Goal: Task Accomplishment & Management: Use online tool/utility

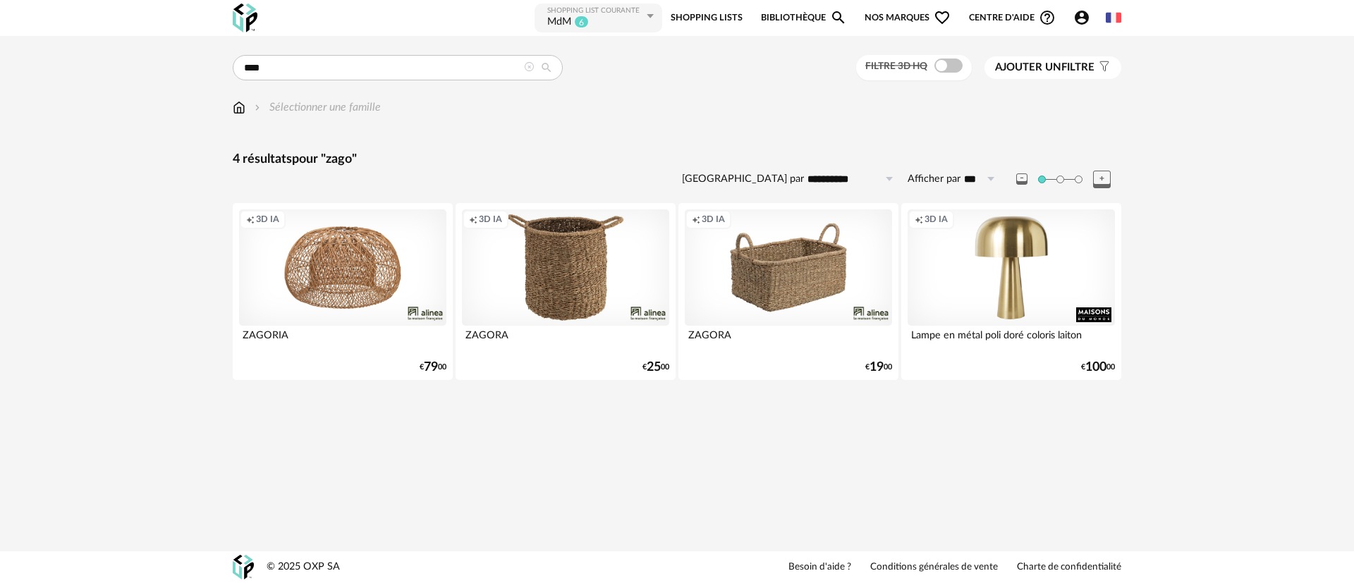
click at [707, 16] on link "Shopping Lists" at bounding box center [707, 18] width 72 height 32
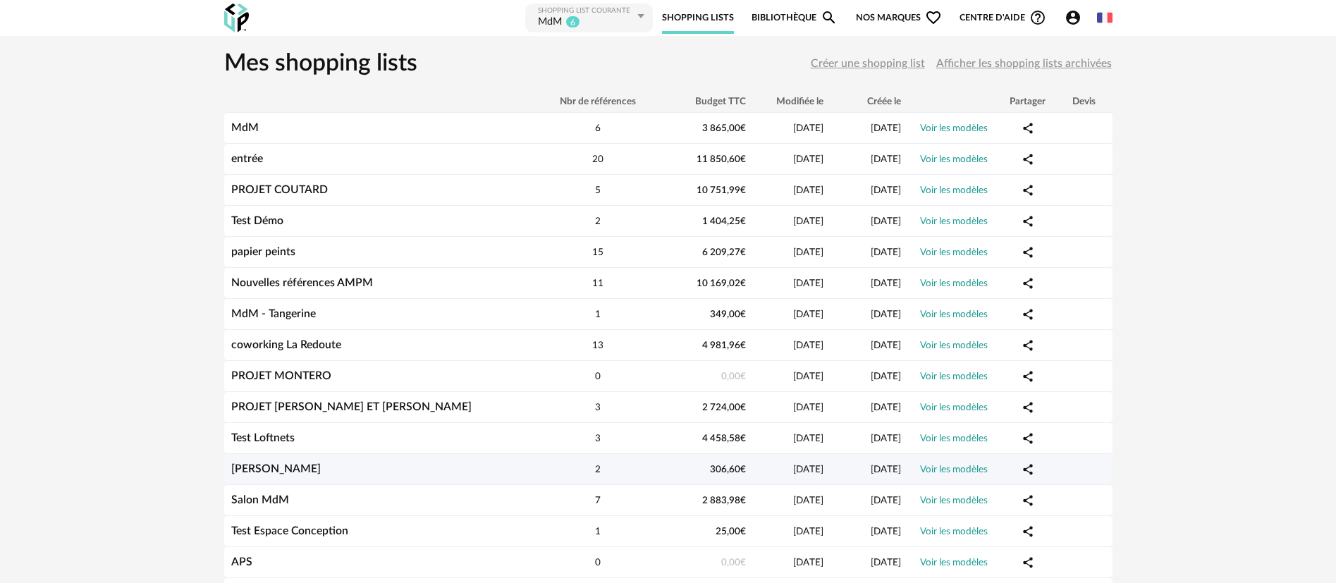
click at [254, 470] on link "[PERSON_NAME]" at bounding box center [276, 468] width 90 height 11
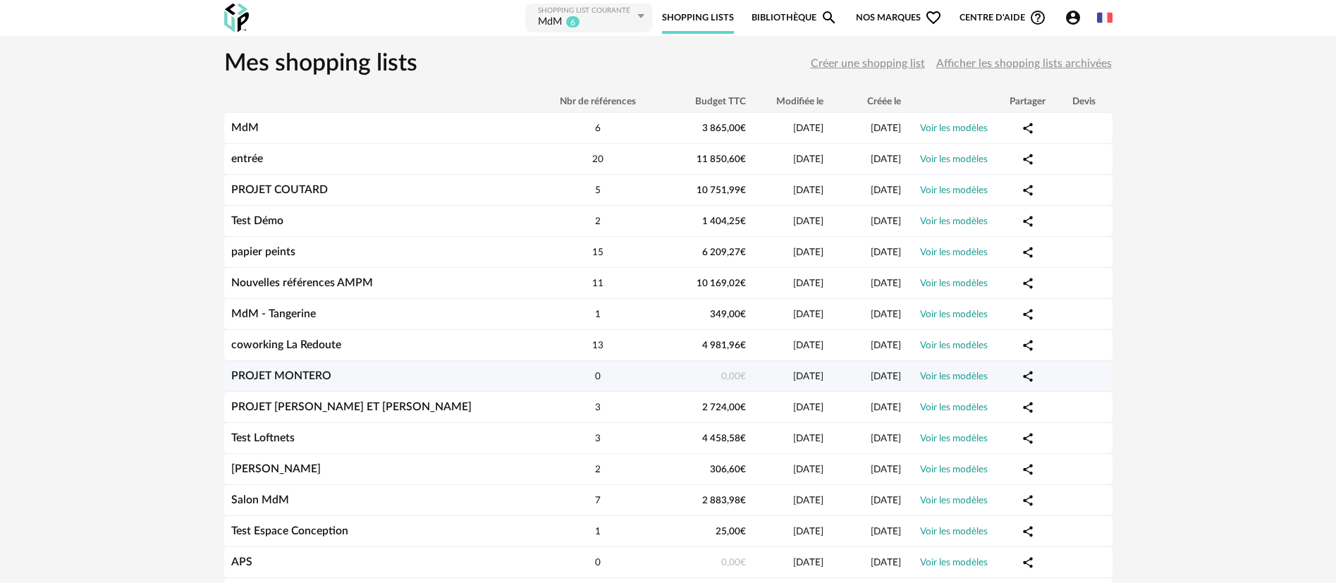
click at [278, 376] on link "PROJET MONTERO" at bounding box center [281, 375] width 100 height 11
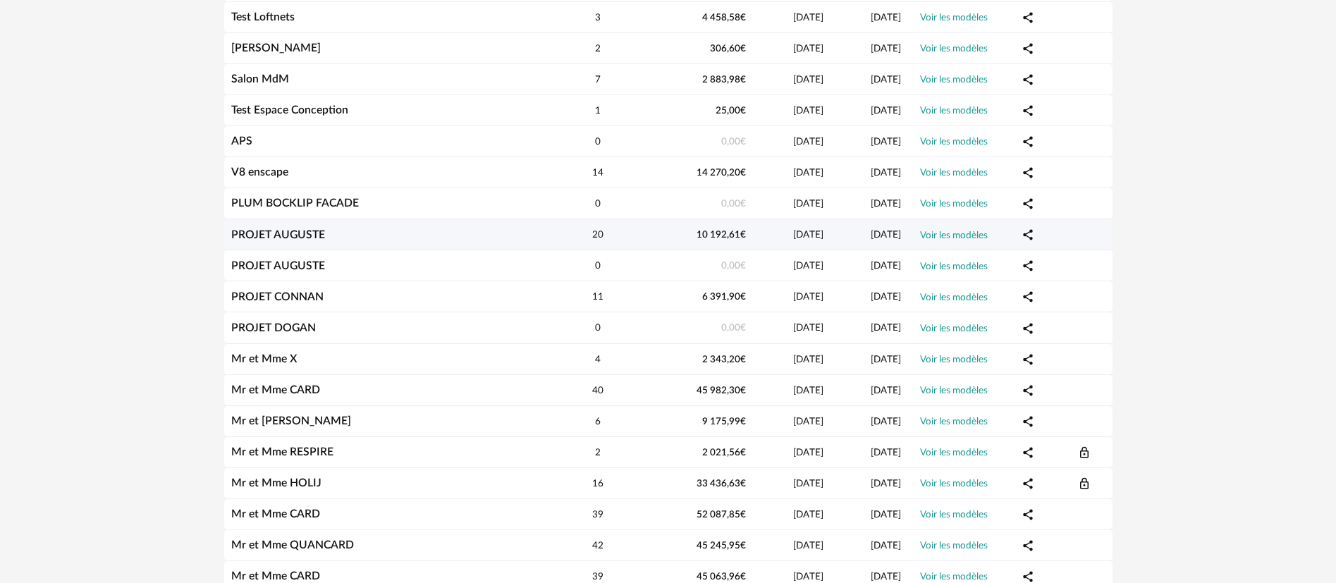
scroll to position [529, 0]
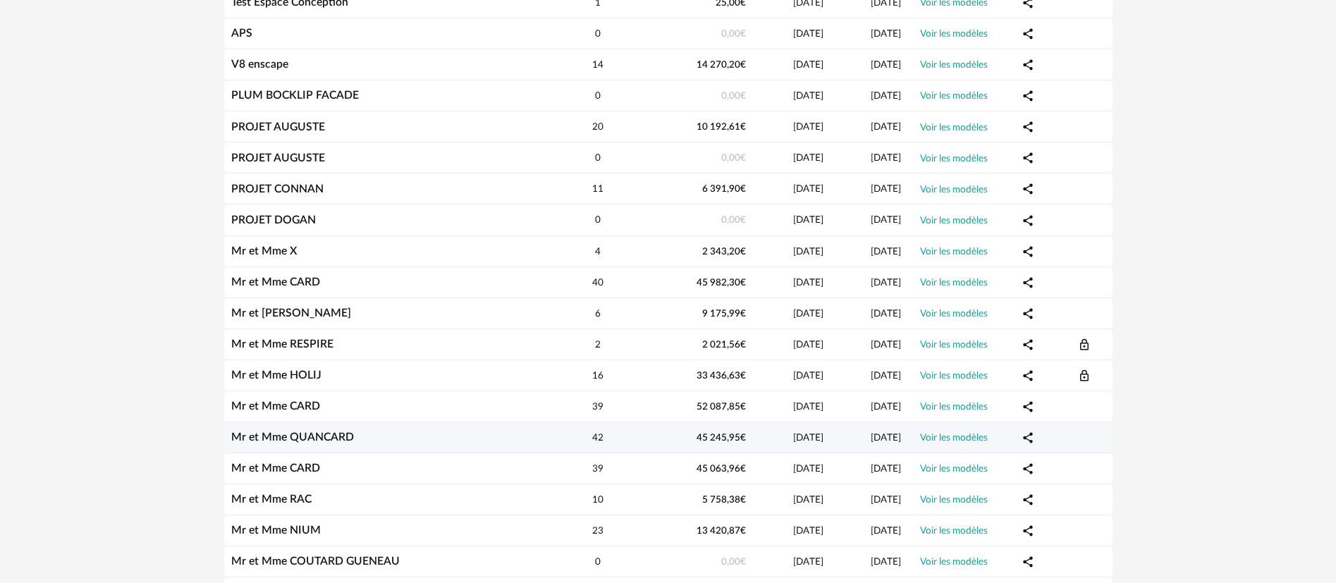
click at [291, 435] on link "Mr et Mme QUANCARD" at bounding box center [292, 437] width 123 height 11
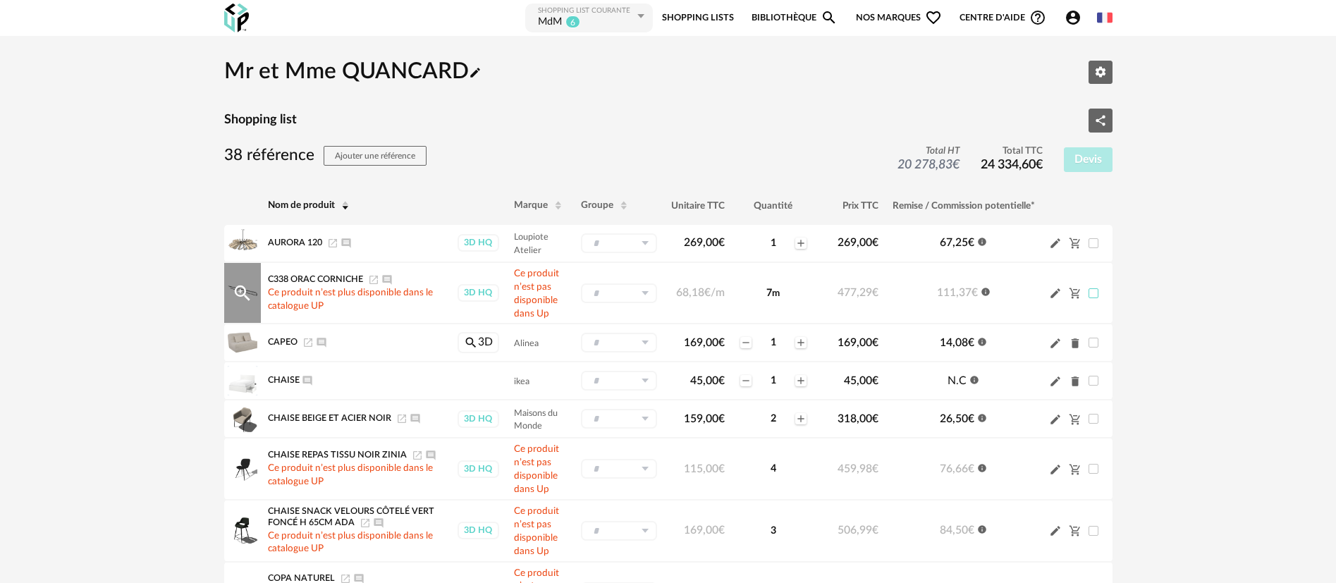
click at [1092, 293] on span at bounding box center [1094, 293] width 10 height 10
click at [1093, 293] on span at bounding box center [1094, 293] width 10 height 10
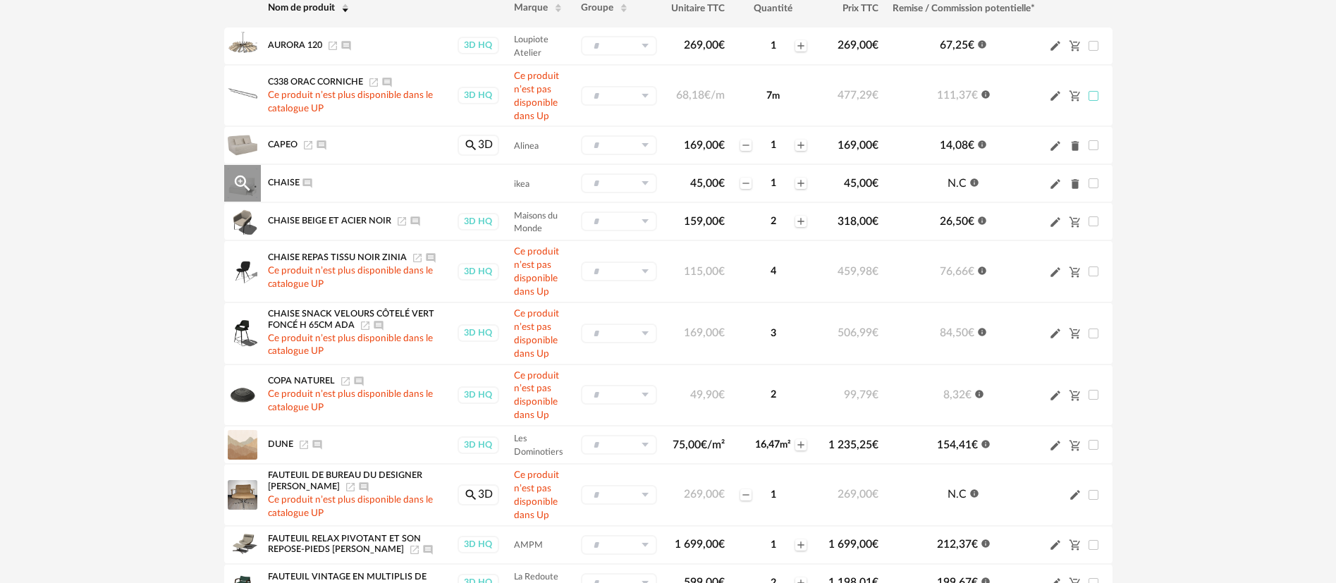
scroll to position [212, 0]
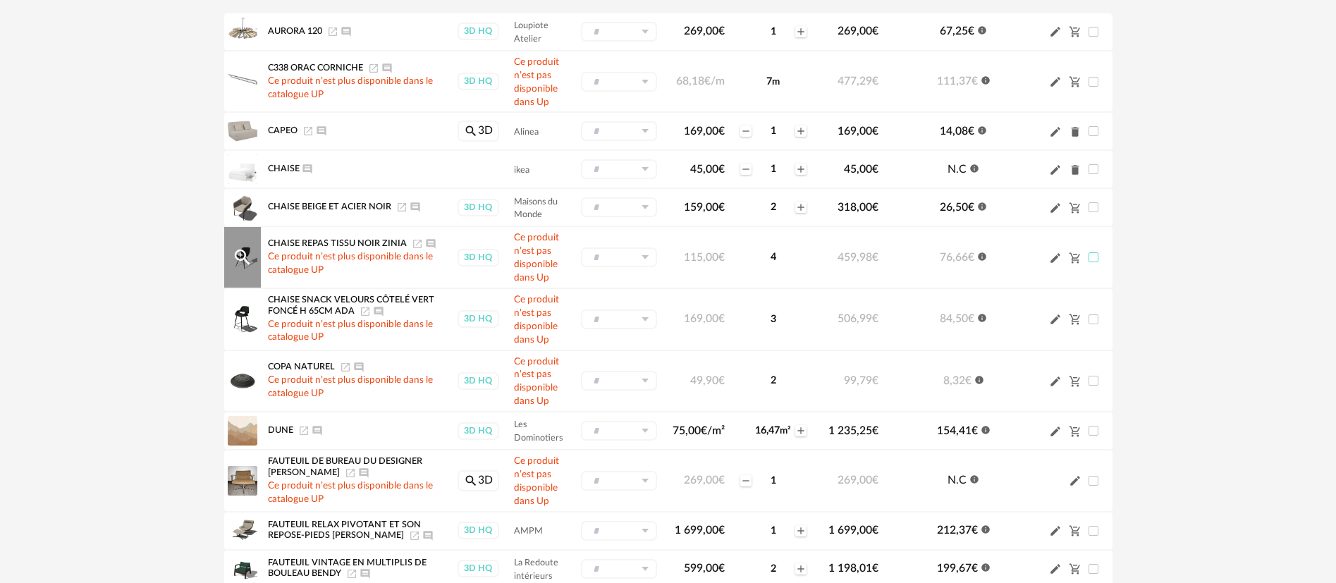
click at [1093, 257] on span at bounding box center [1094, 257] width 10 height 10
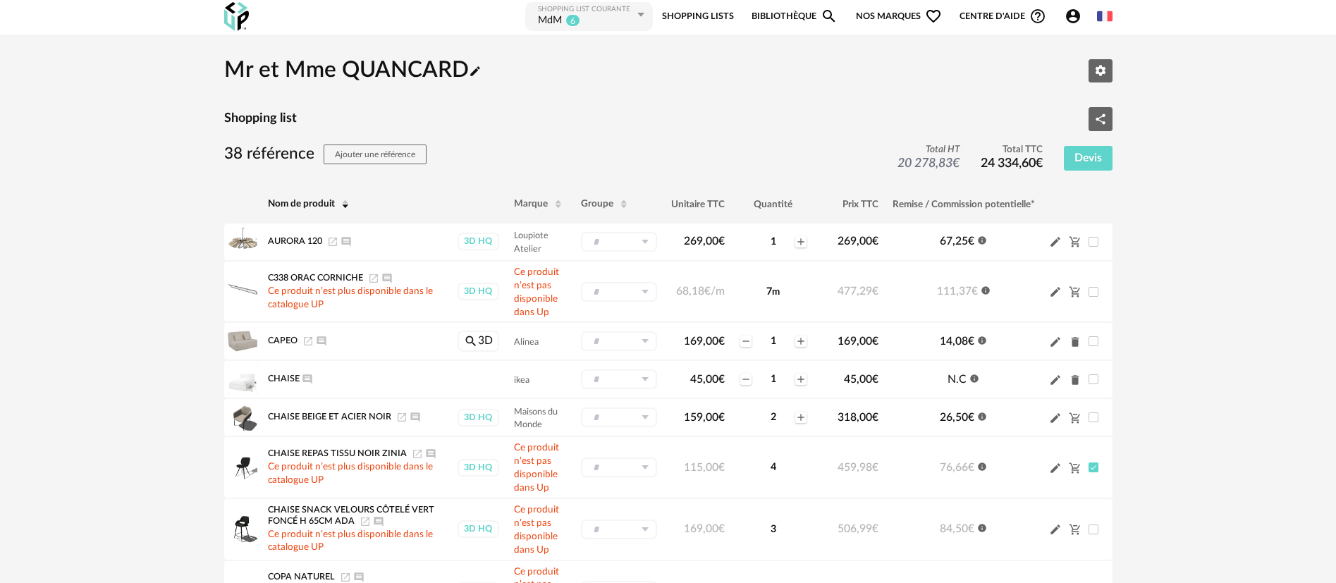
scroll to position [0, 0]
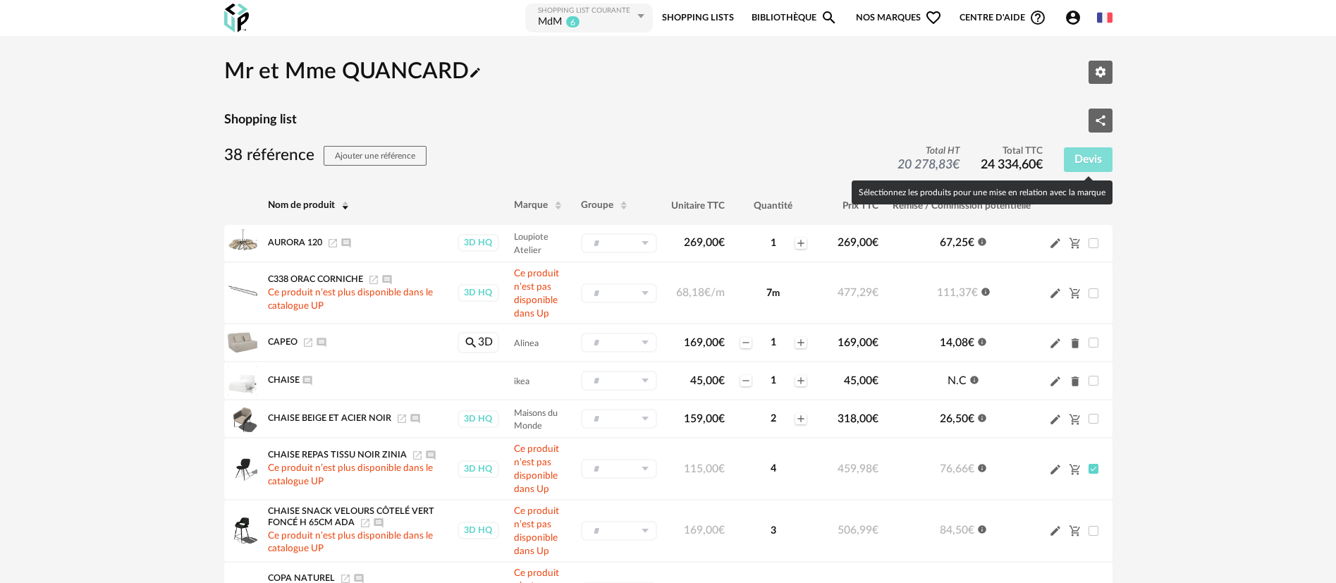
click at [1091, 158] on span "Devis" at bounding box center [1089, 159] width 28 height 11
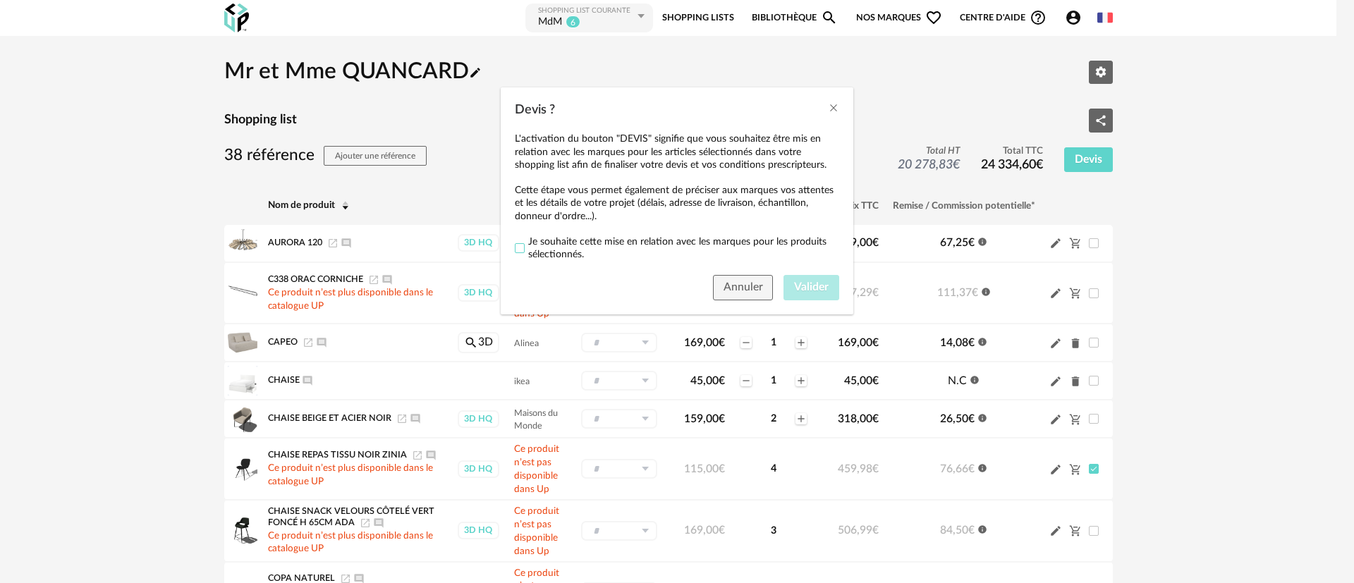
click at [518, 247] on span "Devis ?" at bounding box center [520, 248] width 10 height 10
click at [810, 286] on span "Valider" at bounding box center [811, 286] width 35 height 11
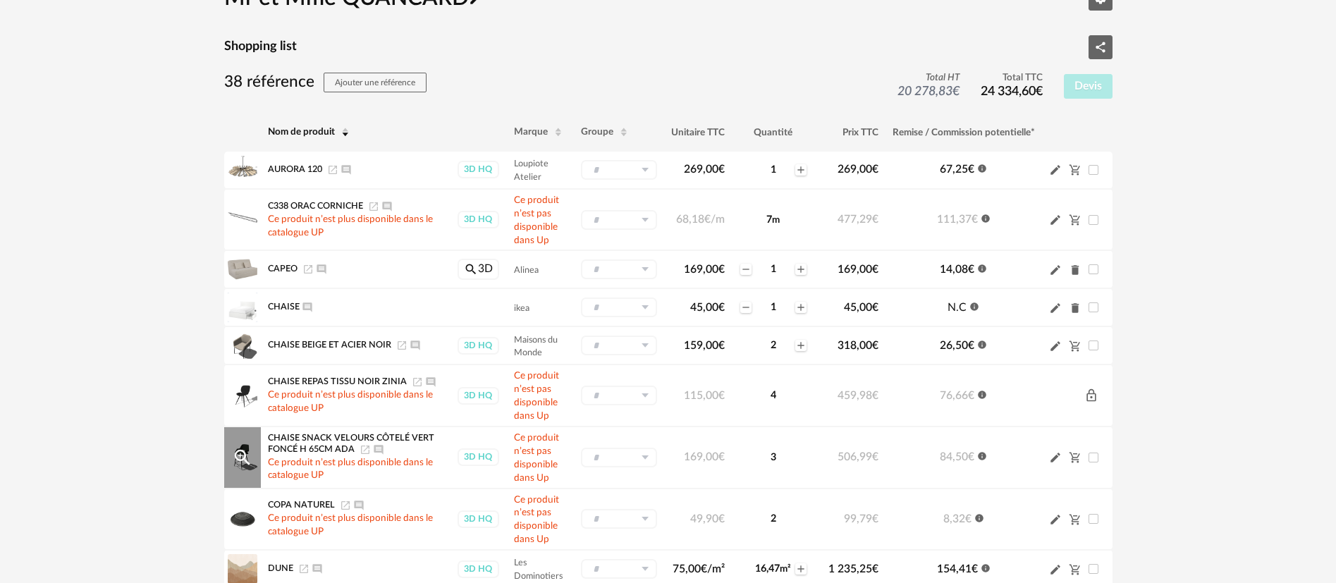
scroll to position [106, 0]
